Goal: Task Accomplishment & Management: Use online tool/utility

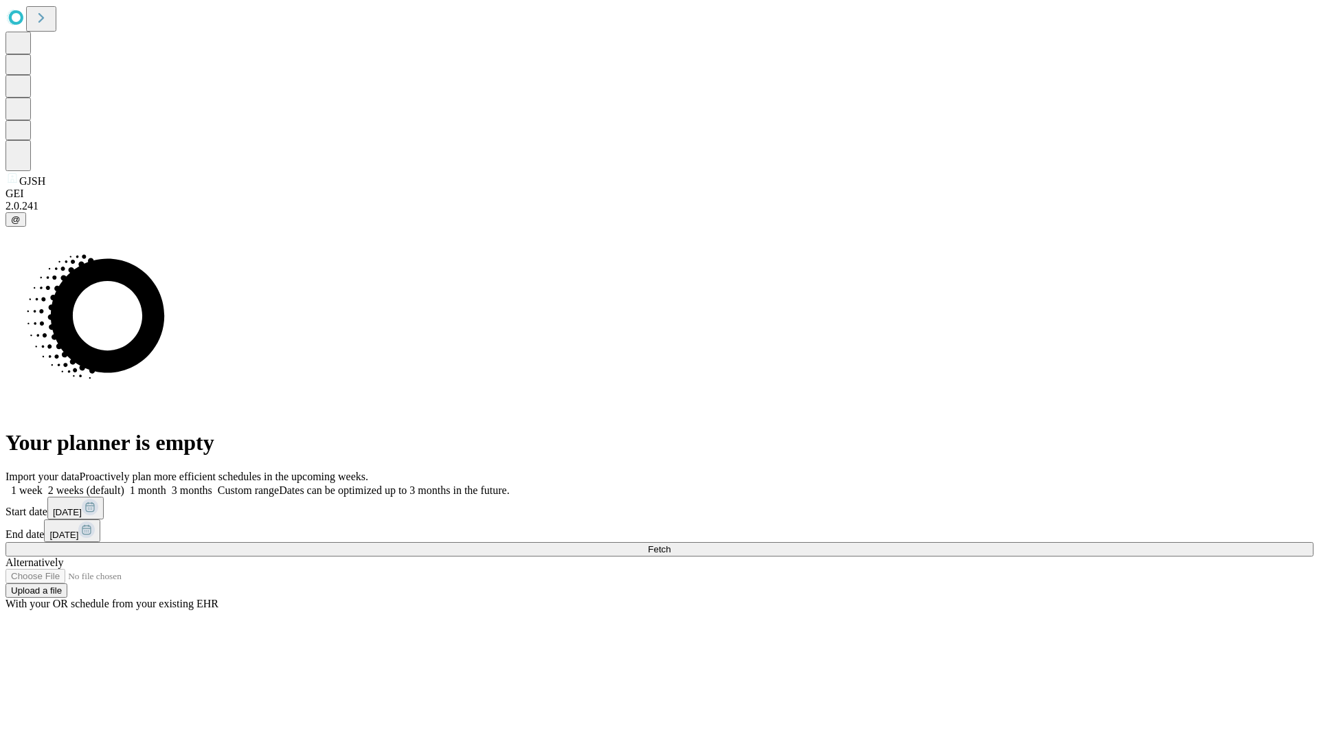
click at [670, 544] on span "Fetch" at bounding box center [659, 549] width 23 height 10
